Goal: Information Seeking & Learning: Understand process/instructions

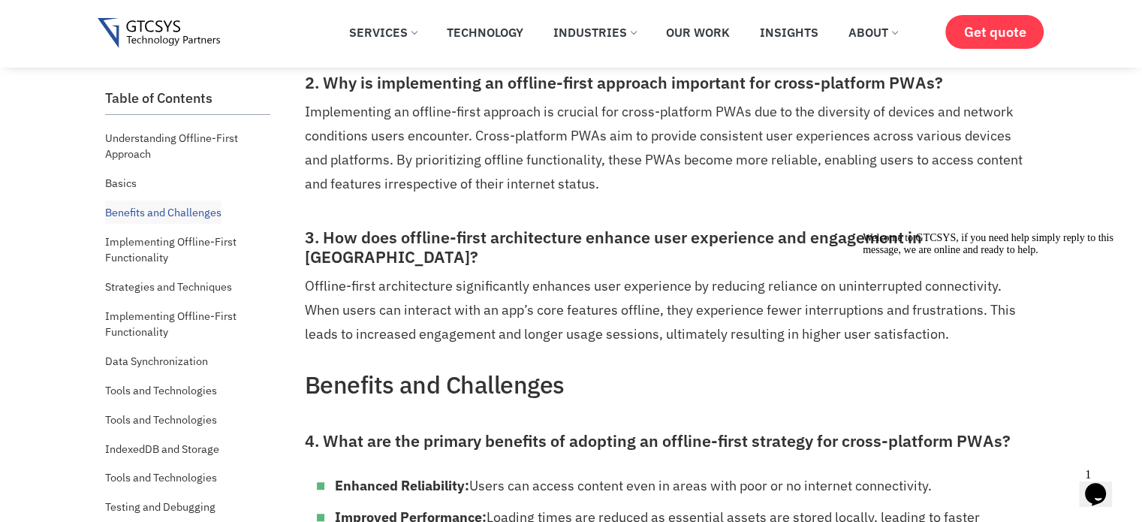
scroll to position [840, 0]
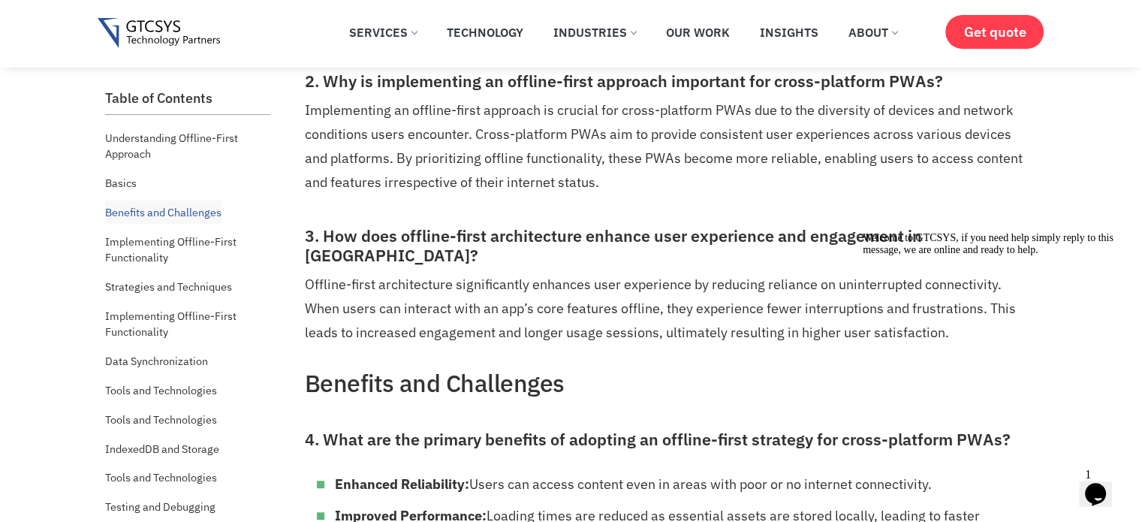
click at [1084, 482] on div "Opens Chat This icon Opens the chat window." at bounding box center [1096, 494] width 24 height 24
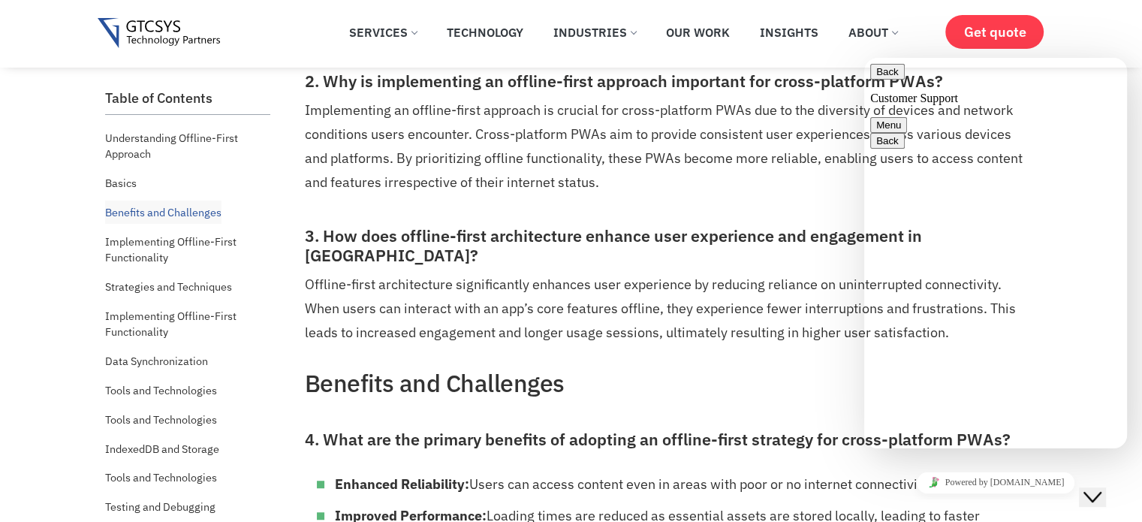
click at [864, 58] on textarea at bounding box center [864, 58] width 0 height 0
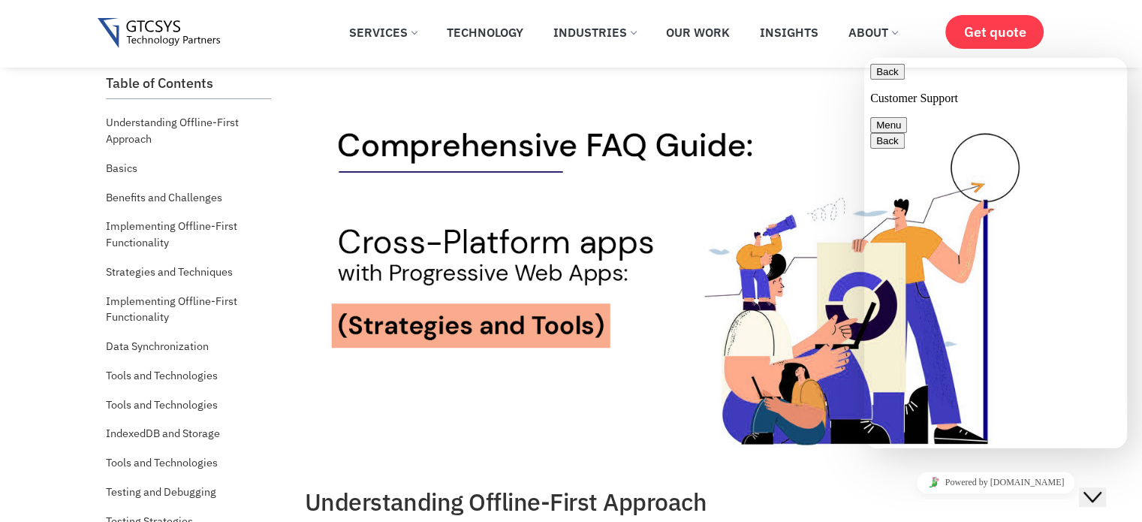
scroll to position [0, 0]
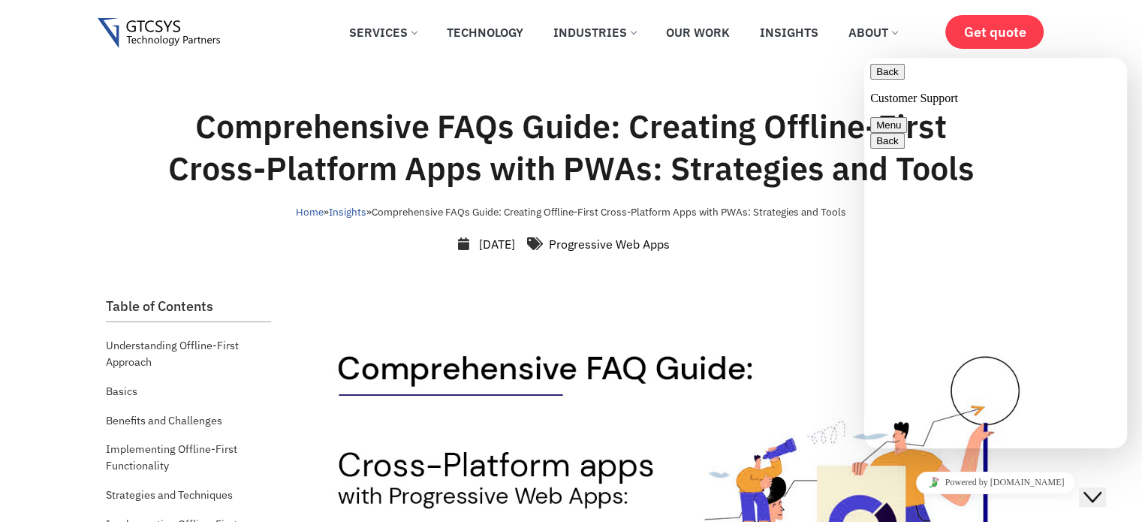
click at [1087, 494] on button "Close Chat This icon closes the chat window." at bounding box center [1092, 497] width 27 height 20
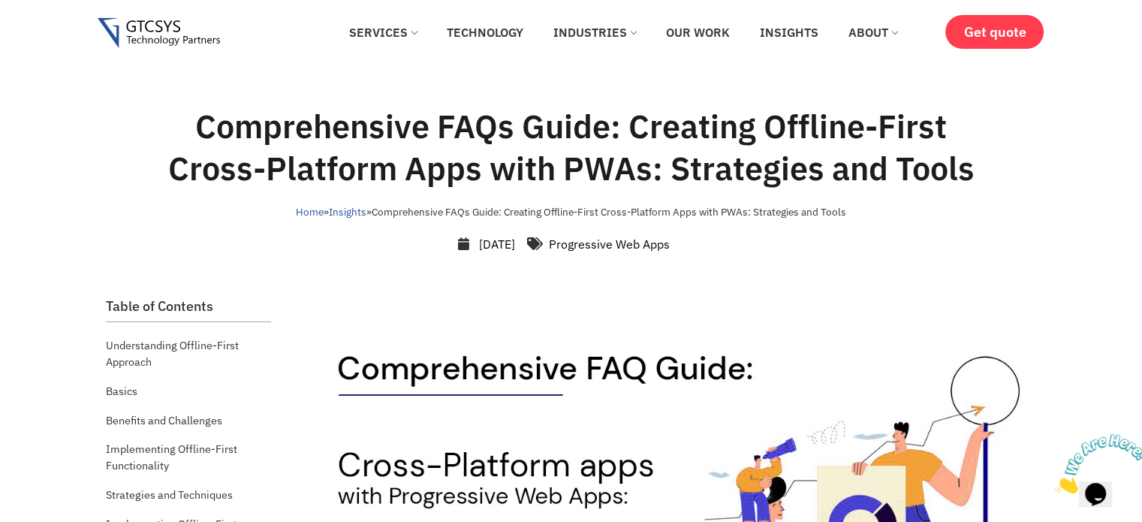
click at [1112, 493] on img at bounding box center [1101, 463] width 93 height 59
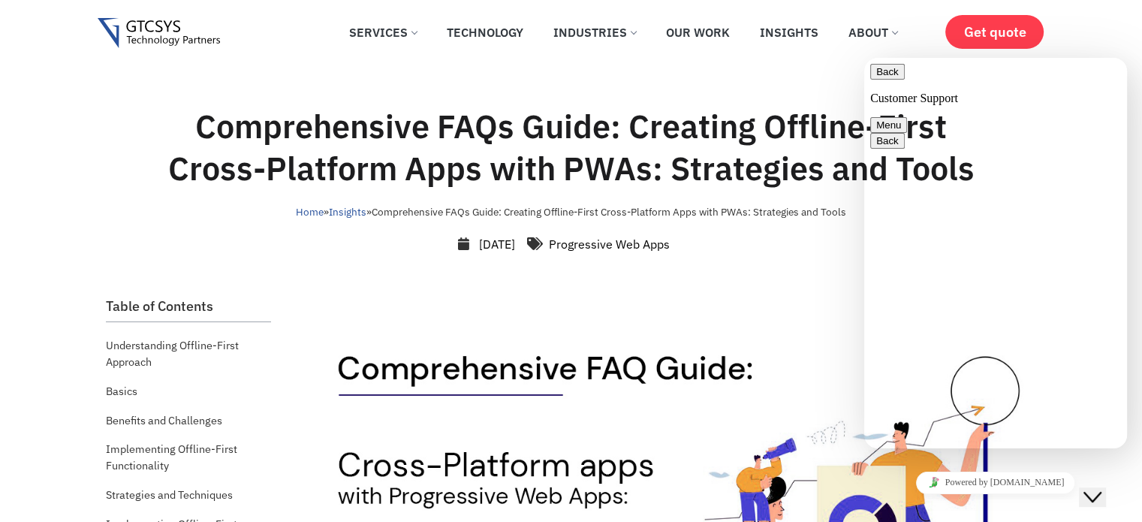
click at [864, 58] on div "Explain in short how can we achive this offline app Rate this chat Upload File …" at bounding box center [864, 58] width 0 height 0
click at [864, 58] on textarea "Explain in short how can we achive this offline app" at bounding box center [864, 58] width 0 height 0
type textarea "Explain in short how can we achive this offline app with cross platform functio…"
click at [907, 117] on button "Menu" at bounding box center [888, 125] width 37 height 16
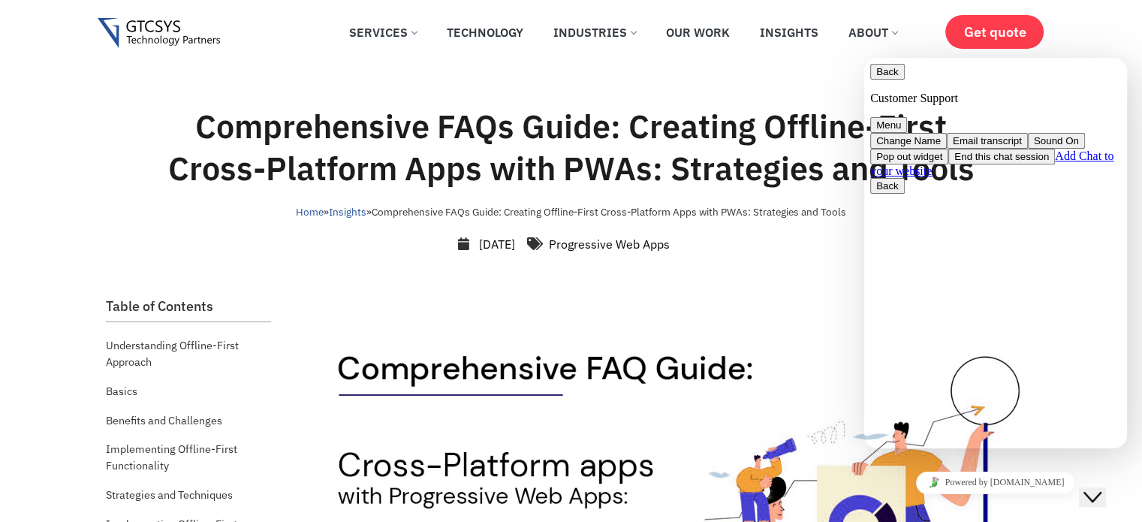
click at [894, 80] on button "Back" at bounding box center [887, 72] width 35 height 16
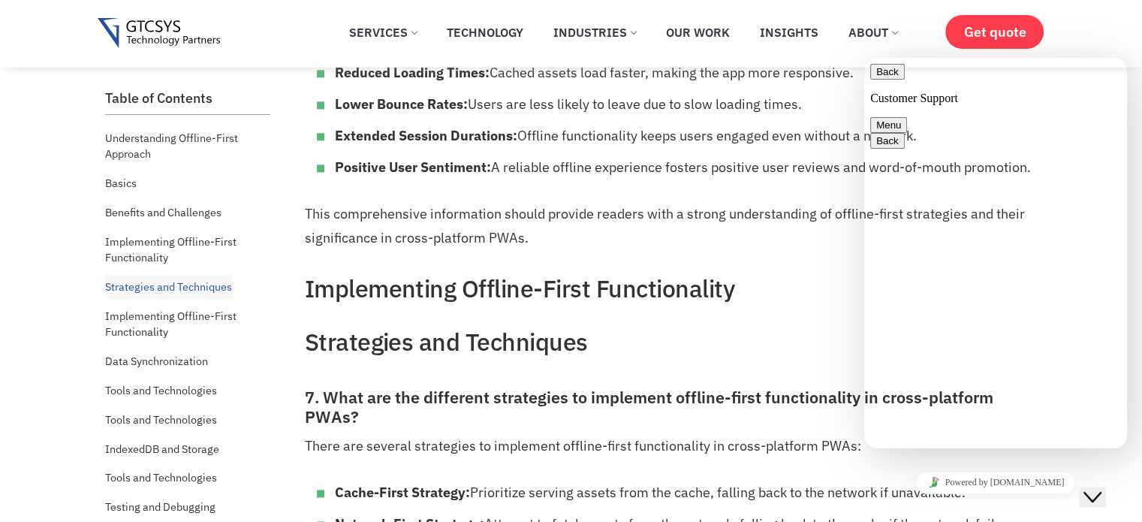
scroll to position [1748, 0]
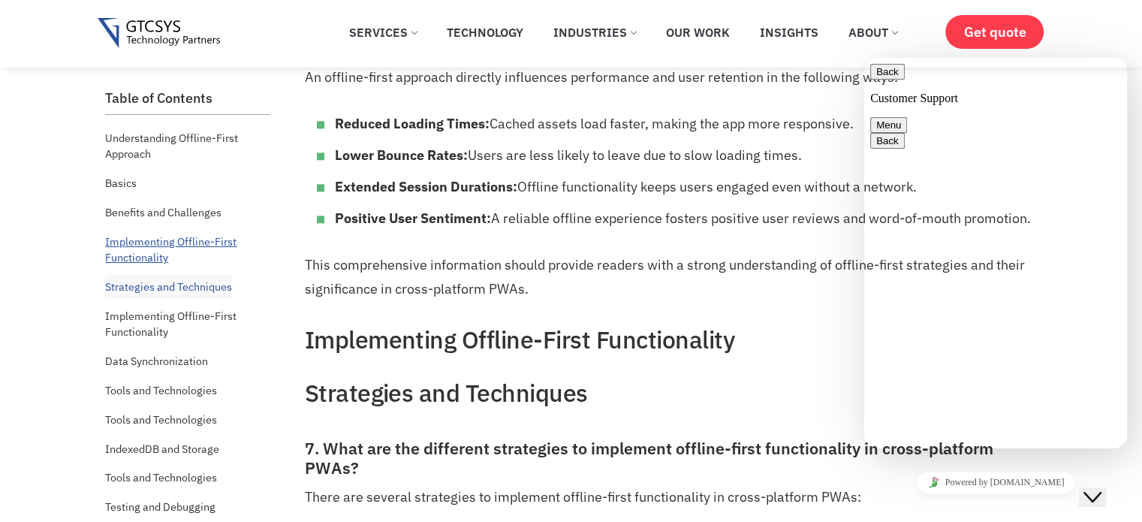
click at [168, 243] on link "Implementing Offline-First Functionality" at bounding box center [187, 250] width 165 height 40
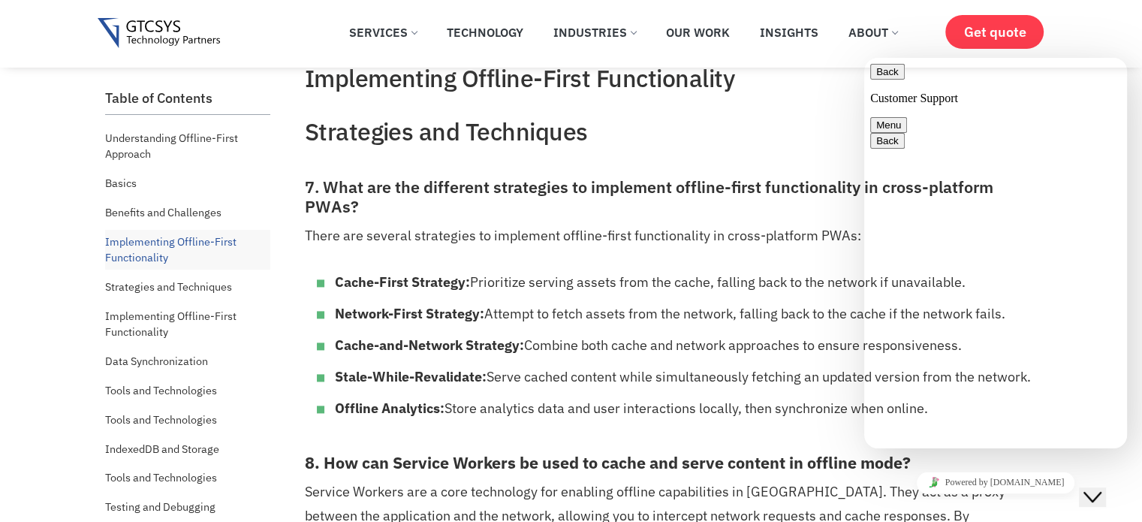
scroll to position [186, 0]
click at [1106, 487] on button "Close Chat This icon closes the chat window." at bounding box center [1092, 497] width 27 height 20
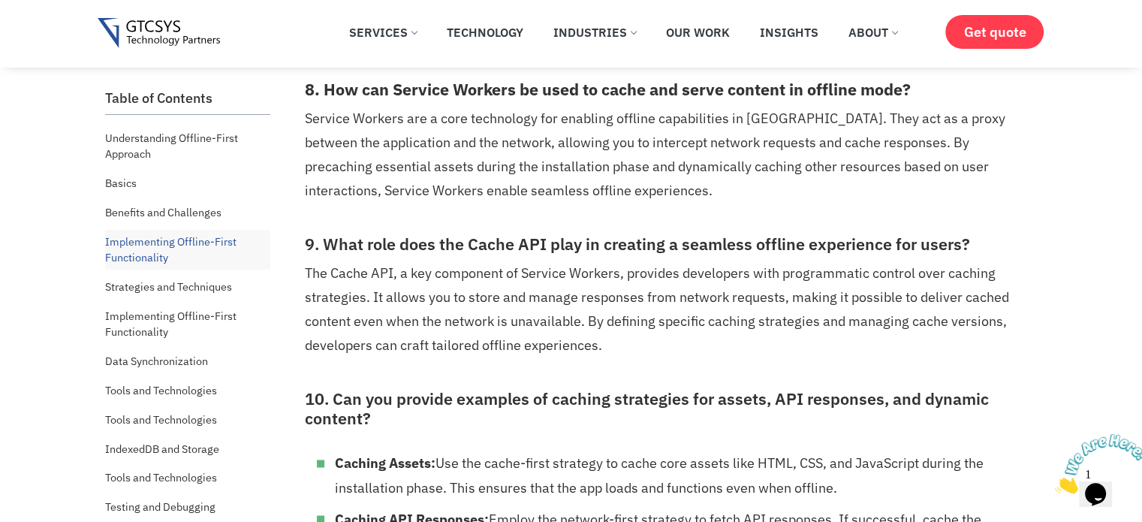
scroll to position [2383, 0]
